Goal: Check status: Check status

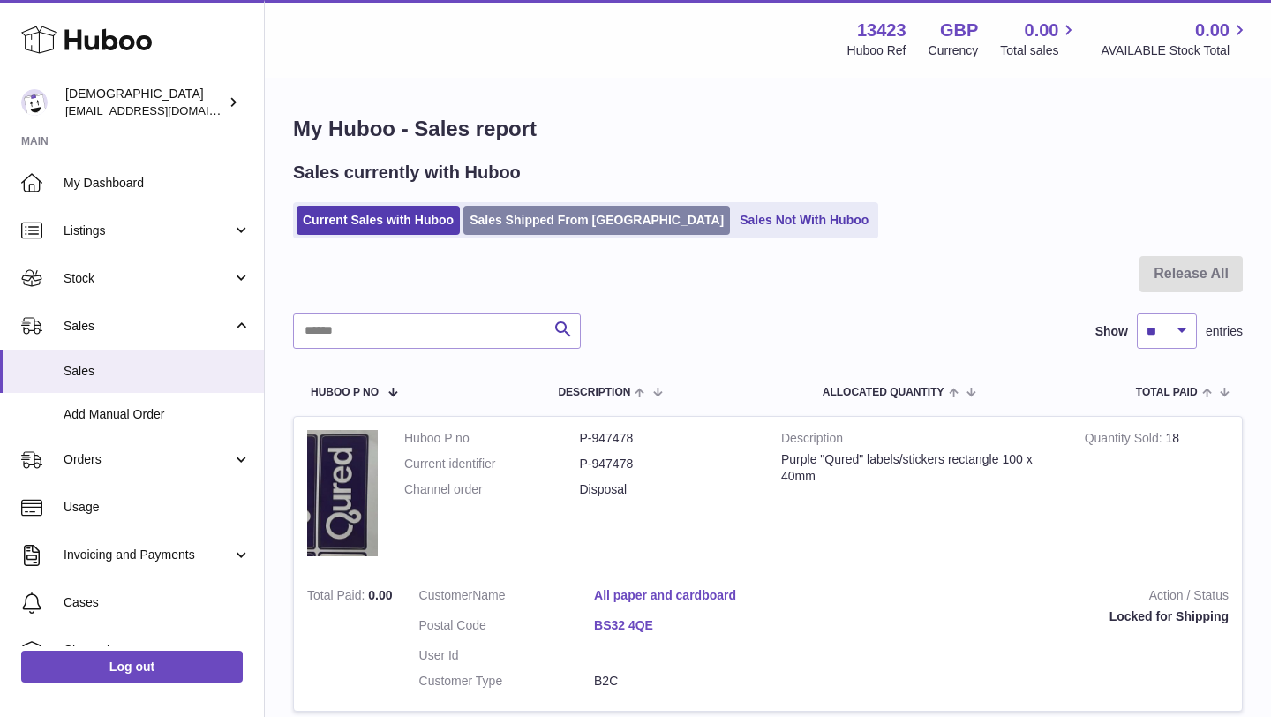
click at [514, 220] on link "Sales Shipped From [GEOGRAPHIC_DATA]" at bounding box center [597, 220] width 267 height 29
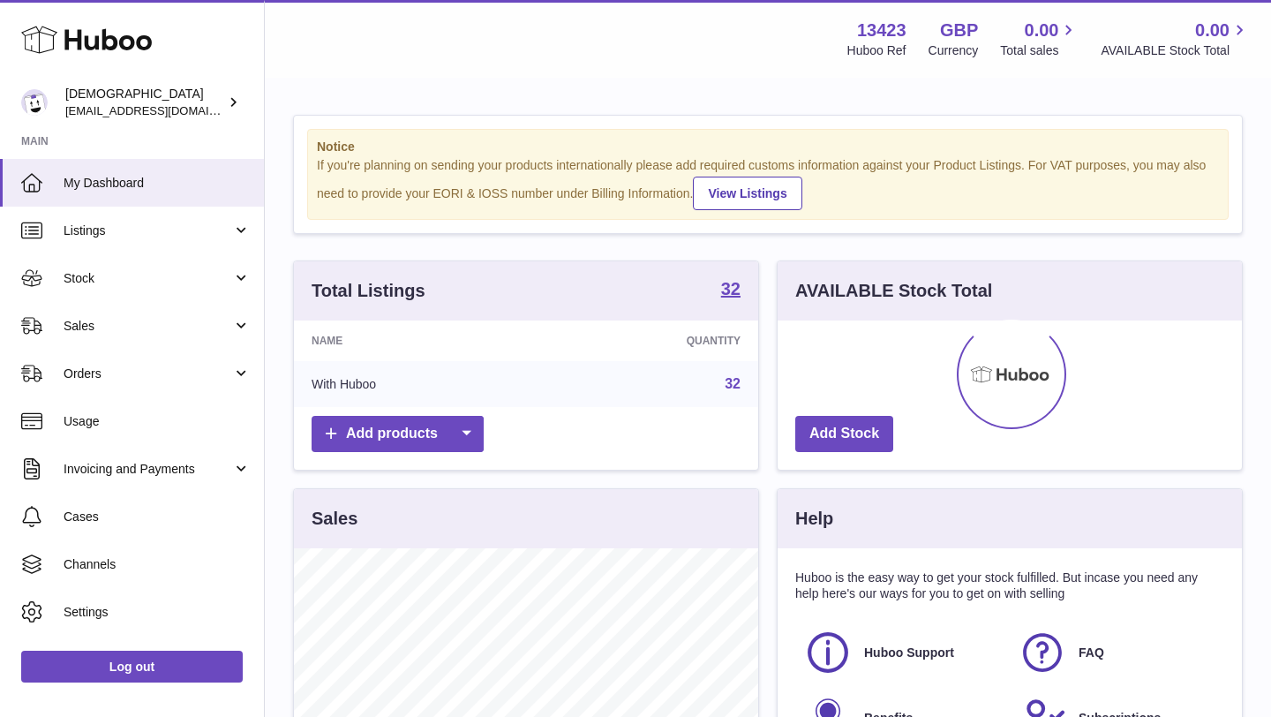
scroll to position [275, 464]
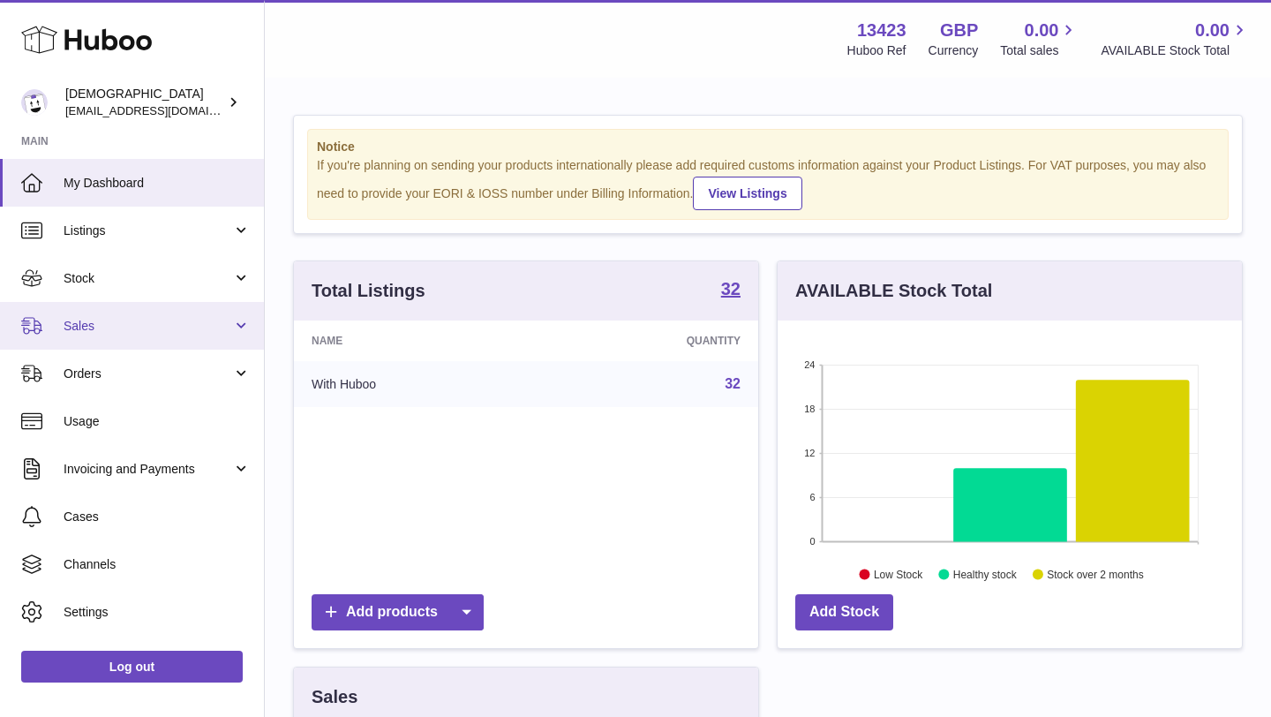
click at [141, 310] on link "Sales" at bounding box center [132, 326] width 264 height 48
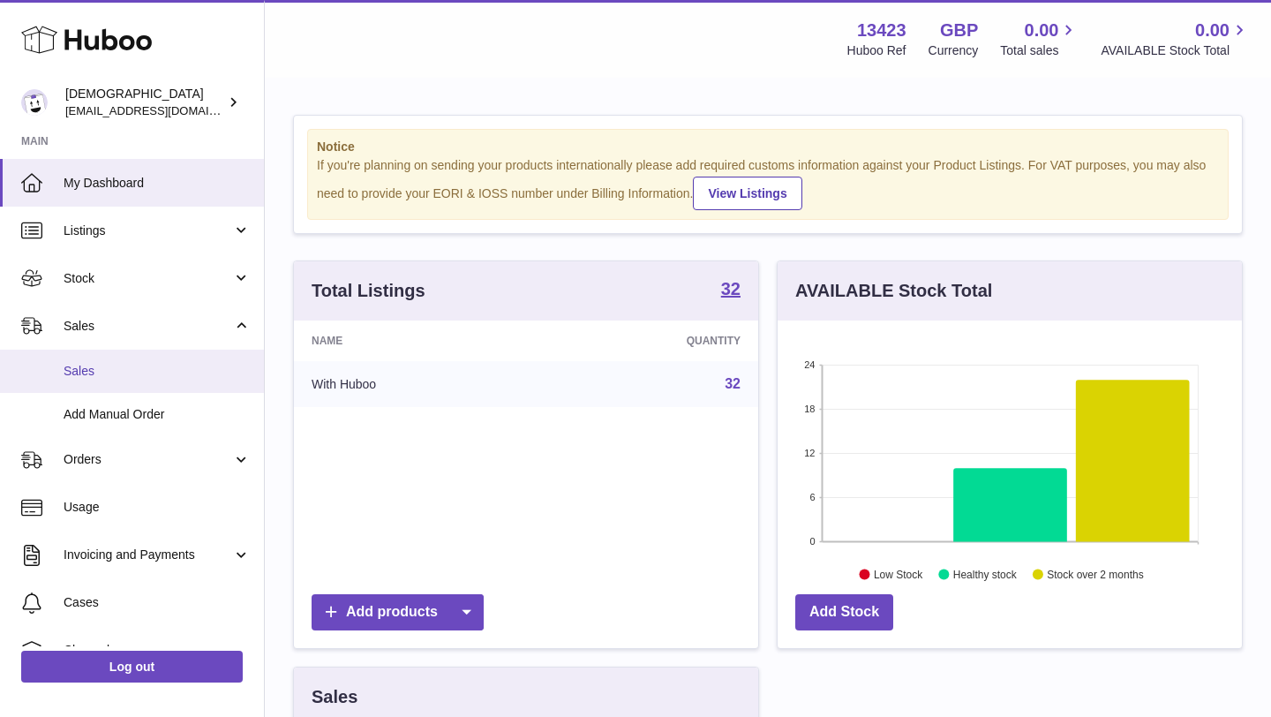
click at [136, 371] on span "Sales" at bounding box center [157, 371] width 187 height 17
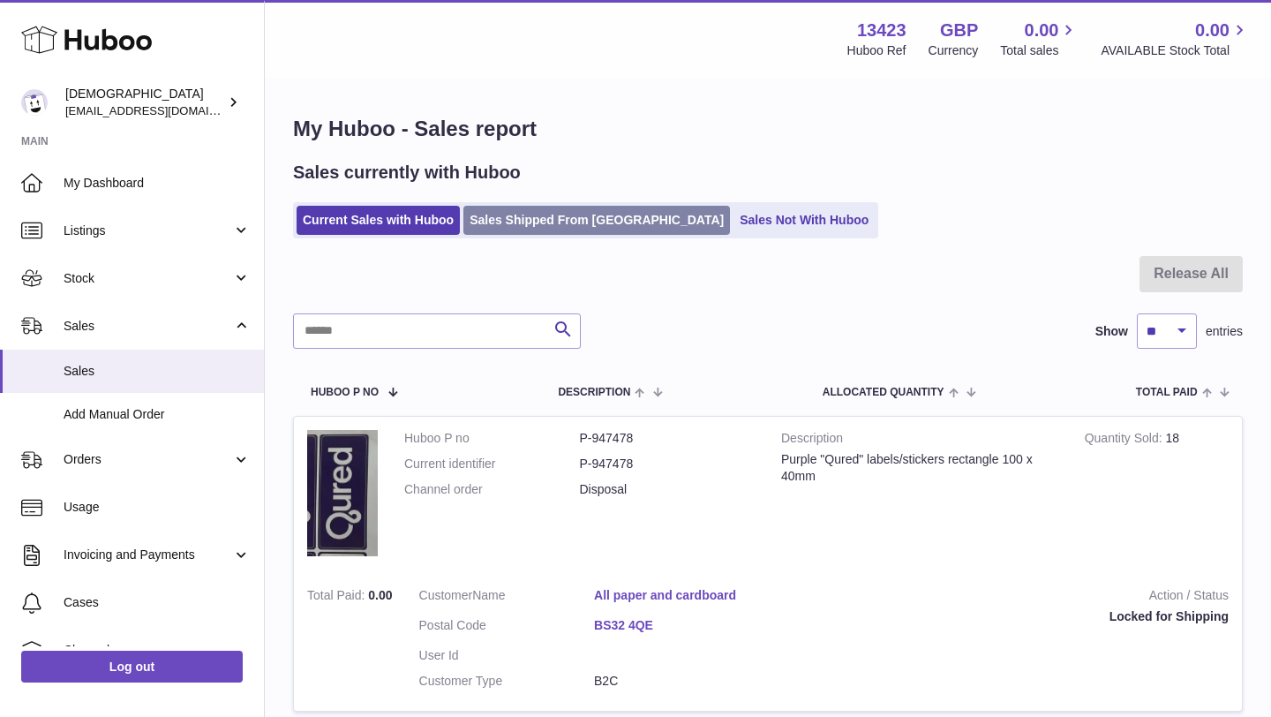
click at [527, 217] on link "Sales Shipped From Huboo" at bounding box center [597, 220] width 267 height 29
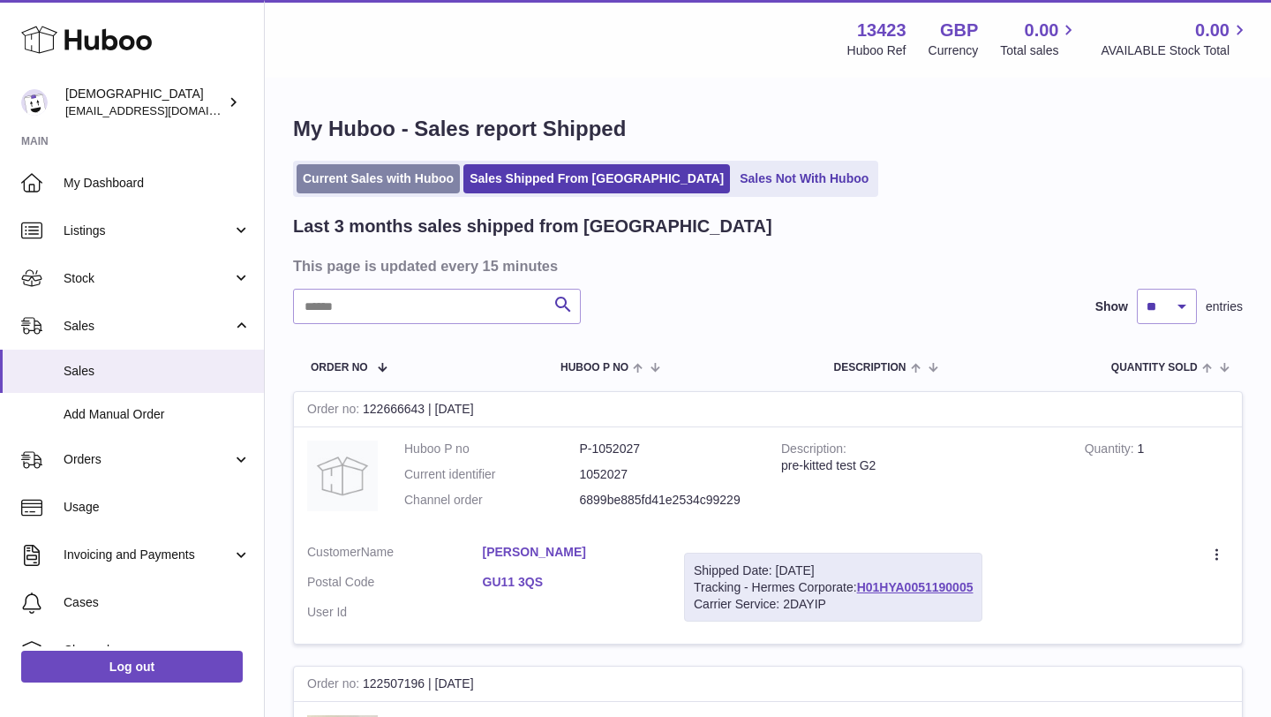
click at [404, 176] on link "Current Sales with Huboo" at bounding box center [378, 178] width 163 height 29
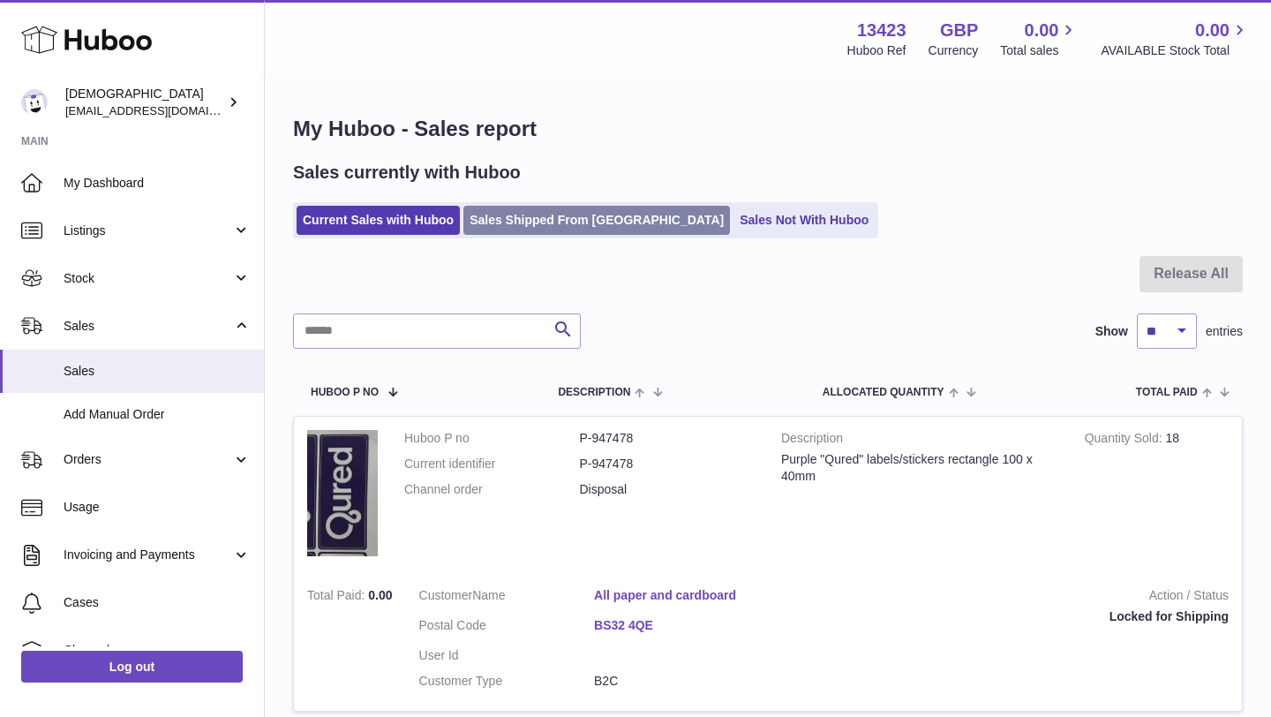
click at [570, 208] on link "Sales Shipped From Huboo" at bounding box center [597, 220] width 267 height 29
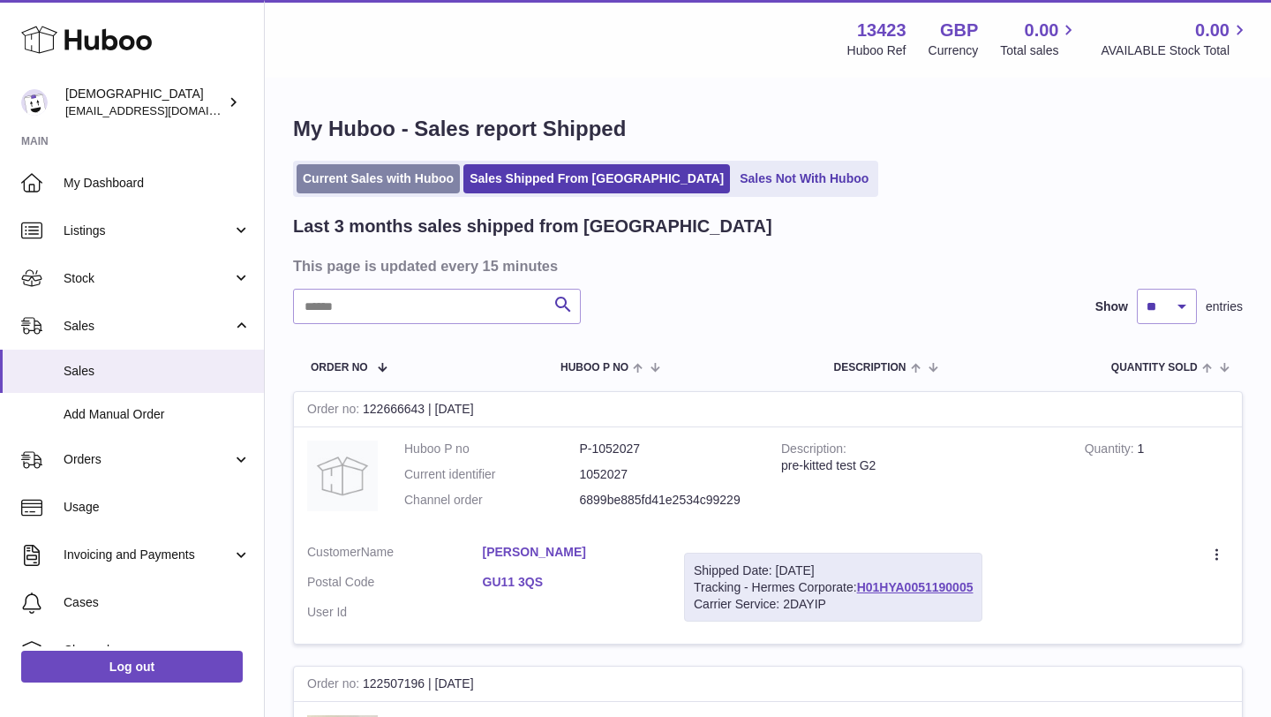
click at [414, 187] on link "Current Sales with Huboo" at bounding box center [378, 178] width 163 height 29
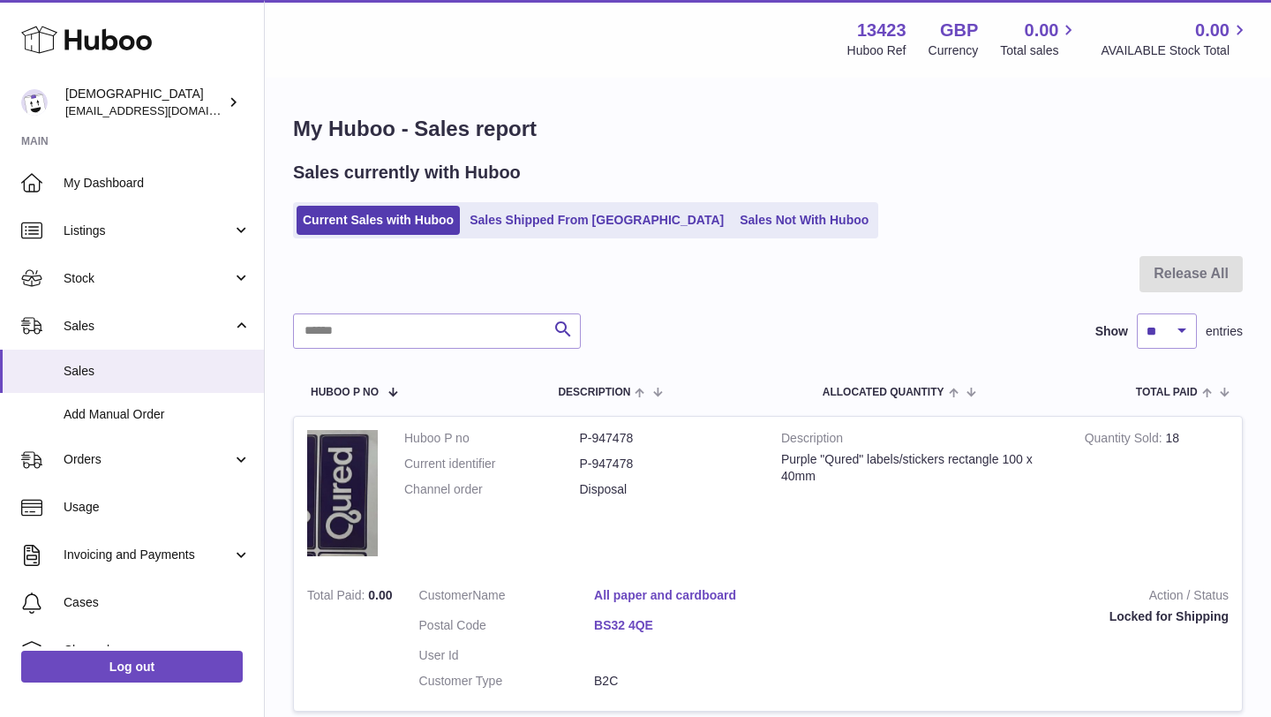
click at [569, 200] on div "Sales currently with Huboo Current Sales with Huboo Sales Shipped From Huboo Sa…" at bounding box center [768, 200] width 950 height 78
click at [567, 209] on link "Sales Shipped From Huboo" at bounding box center [597, 220] width 267 height 29
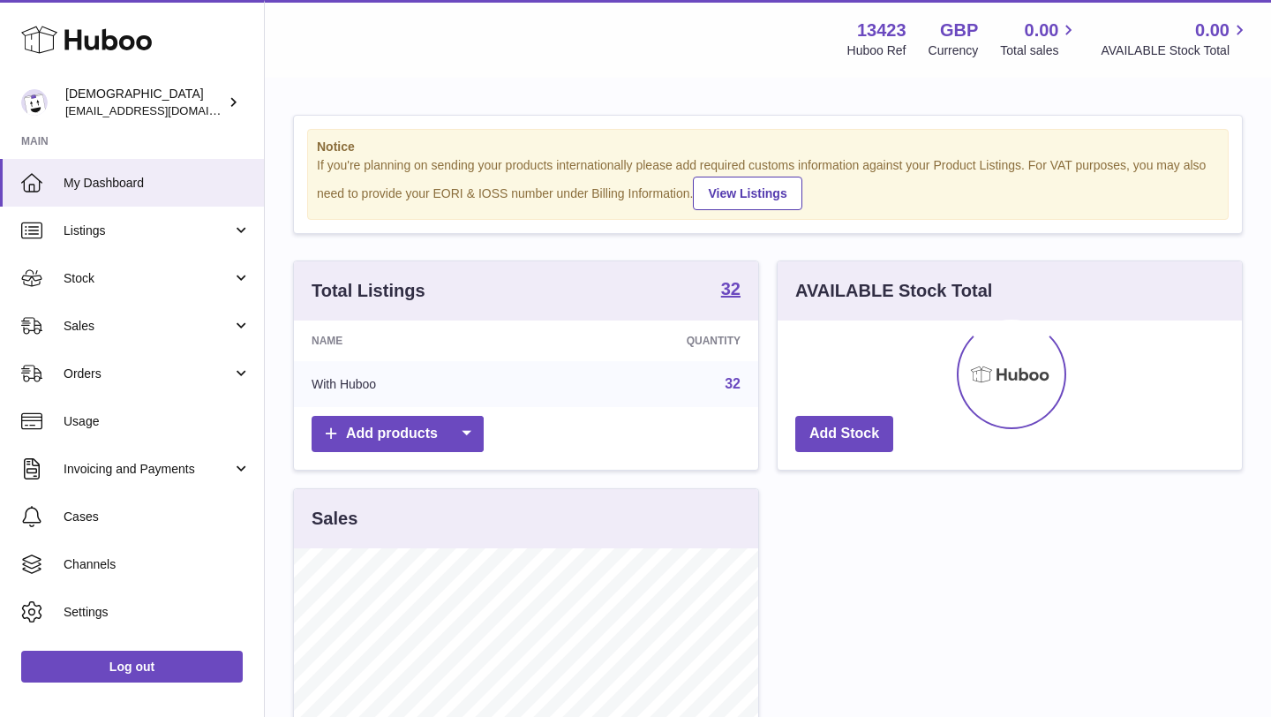
scroll to position [275, 464]
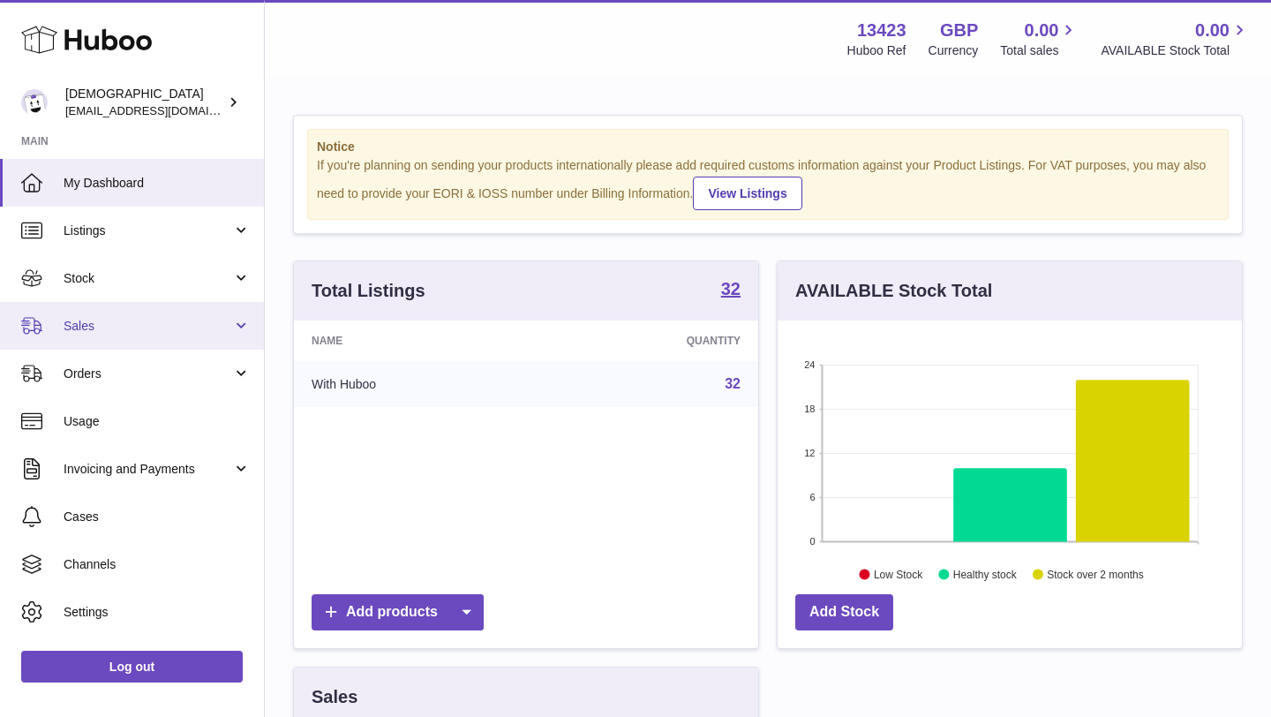
click at [139, 342] on link "Sales" at bounding box center [132, 326] width 264 height 48
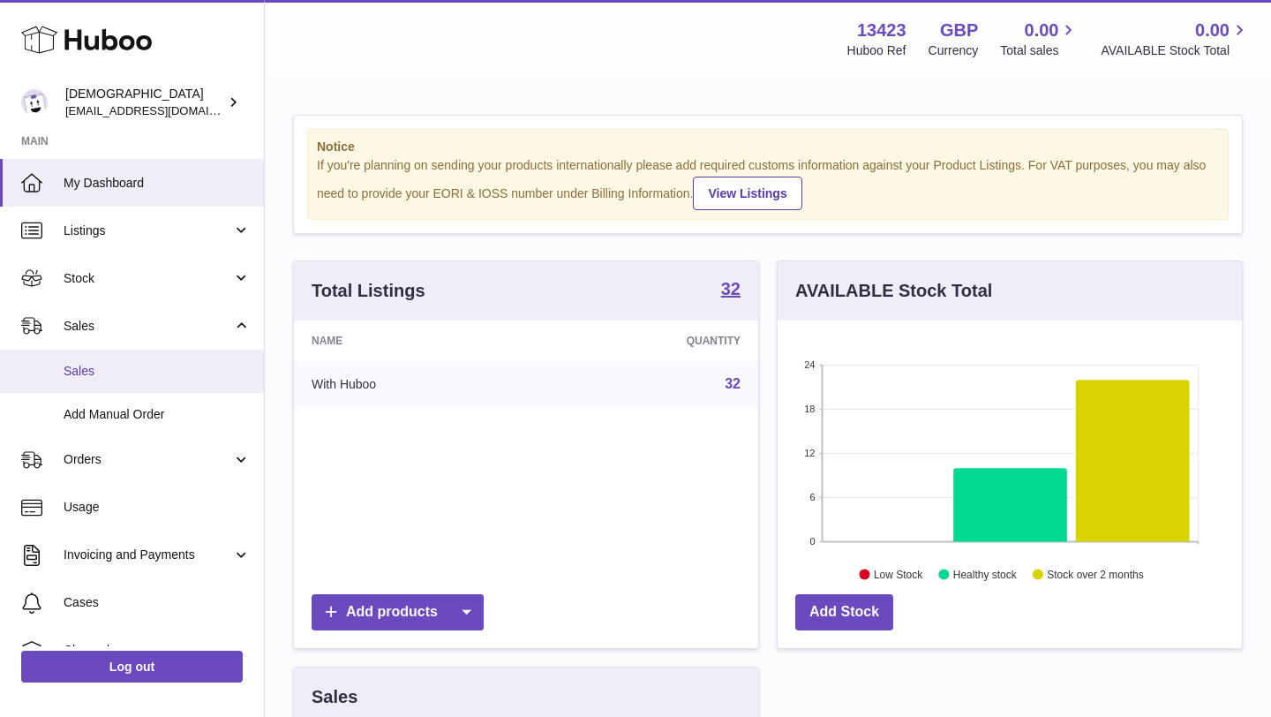
click at [137, 361] on link "Sales" at bounding box center [132, 371] width 264 height 43
